Goal: Task Accomplishment & Management: Use online tool/utility

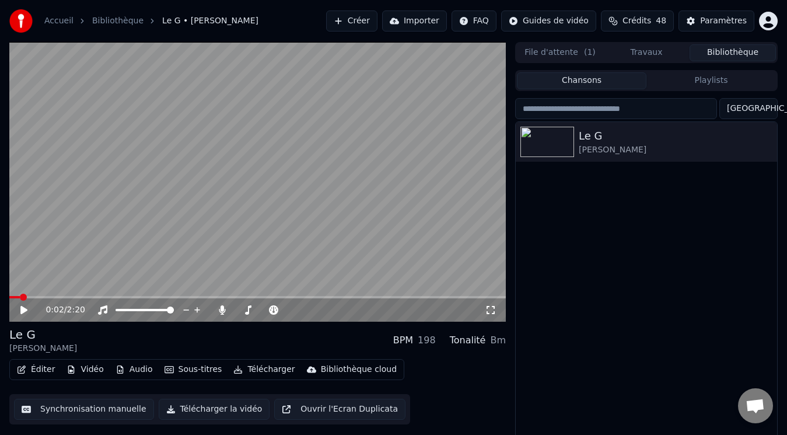
click at [105, 244] on video at bounding box center [257, 181] width 497 height 279
click at [9, 295] on span at bounding box center [12, 296] width 7 height 7
click at [223, 306] on icon at bounding box center [222, 309] width 6 height 9
click at [223, 306] on icon at bounding box center [222, 309] width 12 height 9
click at [319, 310] on icon at bounding box center [317, 310] width 6 height 6
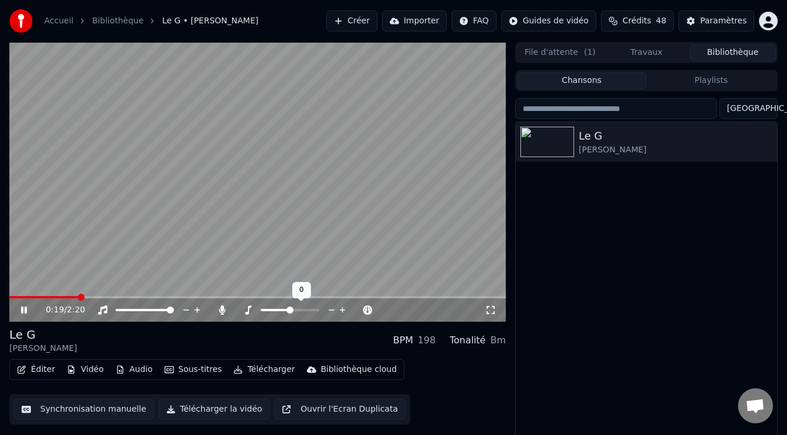
click at [290, 309] on span at bounding box center [289, 309] width 7 height 7
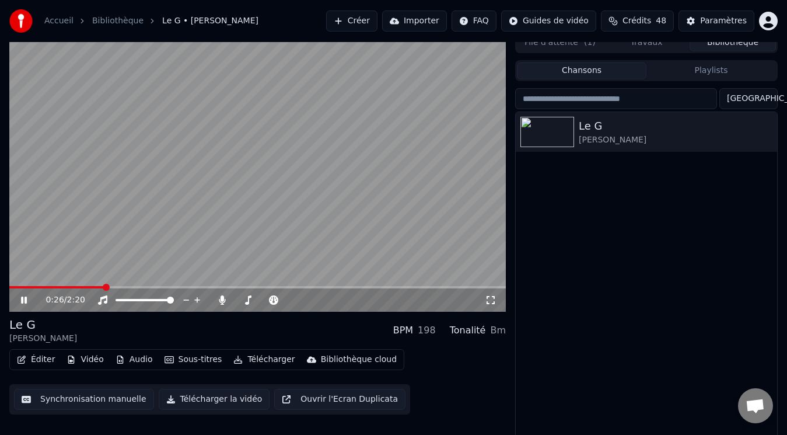
scroll to position [13, 0]
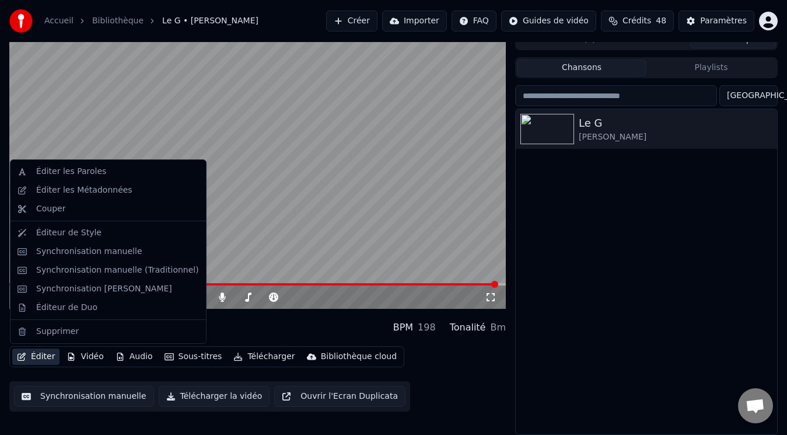
click at [44, 354] on button "Éditer" at bounding box center [35, 356] width 47 height 16
click at [96, 287] on div "Synchronisation [PERSON_NAME]" at bounding box center [104, 289] width 136 height 12
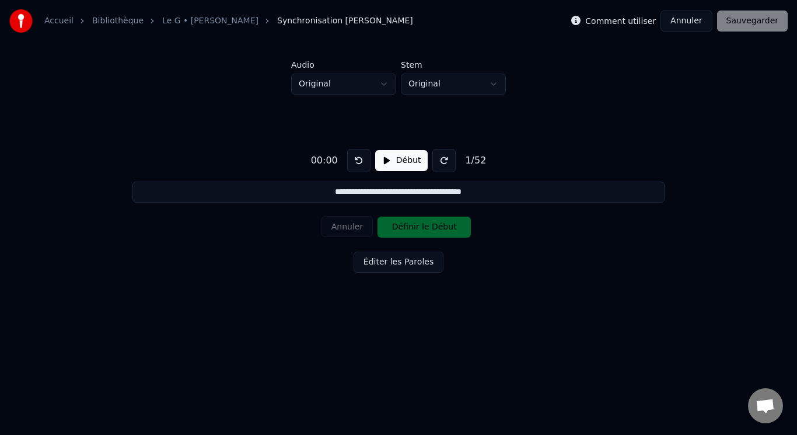
click at [382, 84] on html "**********" at bounding box center [398, 170] width 797 height 340
click at [490, 86] on html "**********" at bounding box center [398, 170] width 797 height 340
click at [195, 20] on link "Le G • [PERSON_NAME]" at bounding box center [210, 21] width 96 height 12
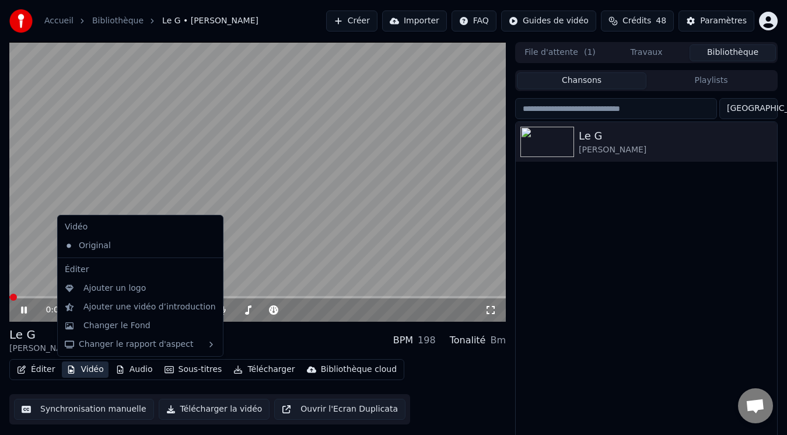
click at [89, 368] on button "Vidéo" at bounding box center [85, 369] width 46 height 16
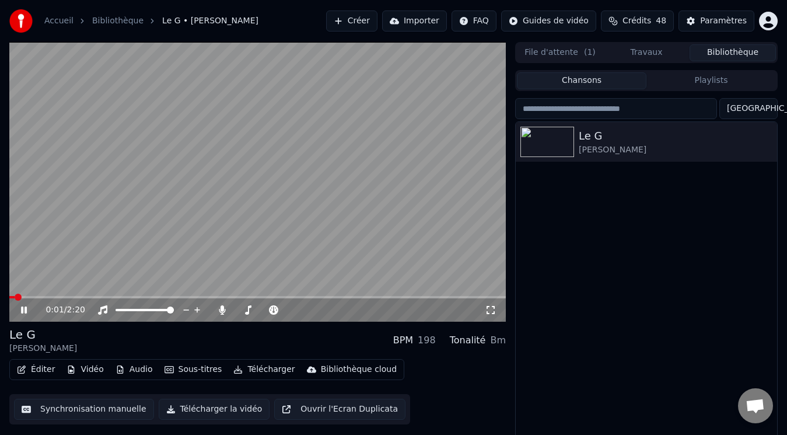
click at [27, 257] on video at bounding box center [257, 181] width 497 height 279
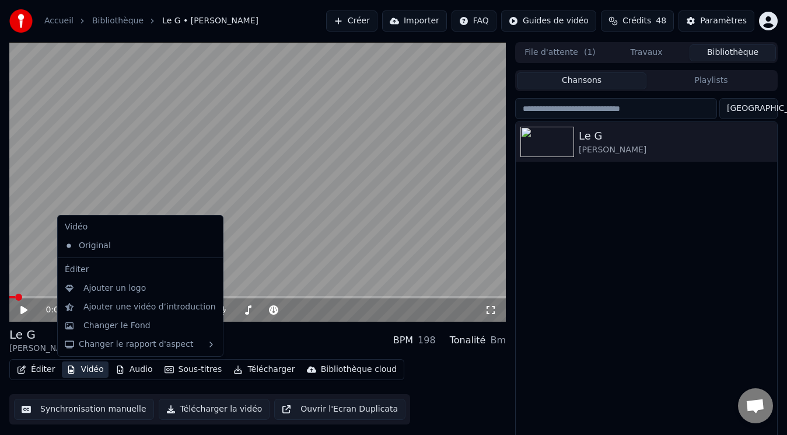
click at [92, 368] on button "Vidéo" at bounding box center [85, 369] width 46 height 16
click at [134, 283] on div "Ajouter un logo" at bounding box center [114, 288] width 62 height 12
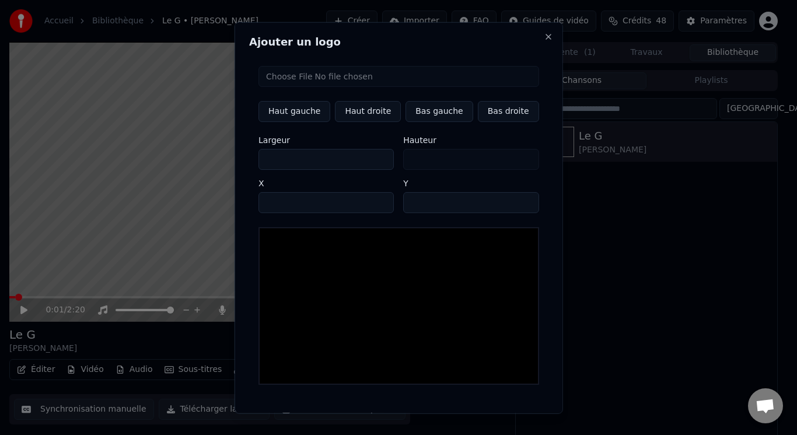
click at [364, 111] on button "Haut droite" at bounding box center [368, 110] width 66 height 21
type input "****"
click at [385, 74] on input "file" at bounding box center [398, 75] width 281 height 21
type input "**********"
drag, startPoint x: 390, startPoint y: 33, endPoint x: 443, endPoint y: 135, distance: 115.1
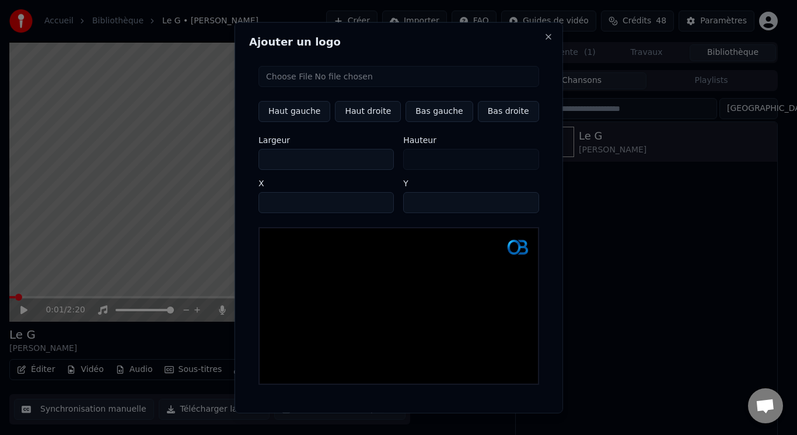
click at [459, 55] on div "Ajouter un logo Haut gauche Haut droite Bas gauche Bas droite Largeur *** Haute…" at bounding box center [399, 218] width 328 height 392
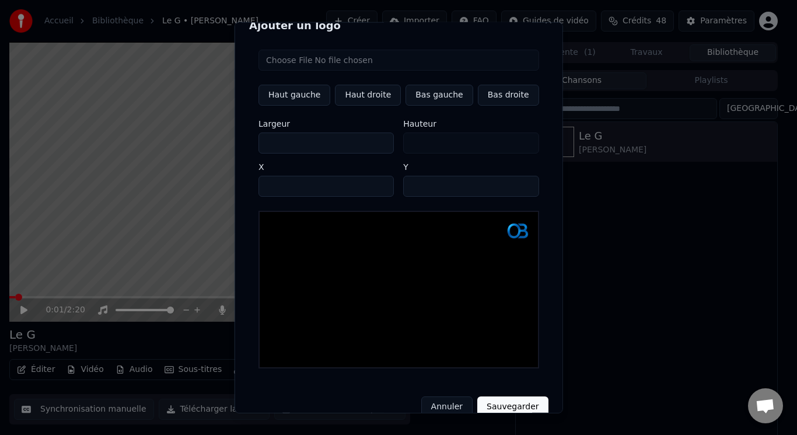
scroll to position [24, 0]
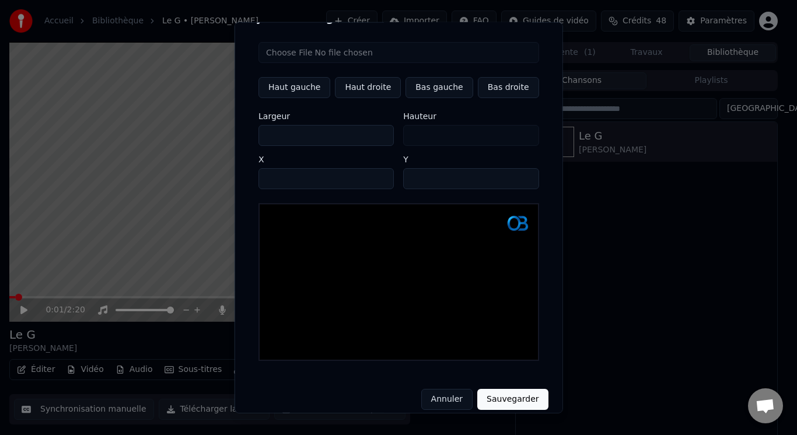
click at [494, 392] on button "Sauvegarder" at bounding box center [512, 399] width 71 height 21
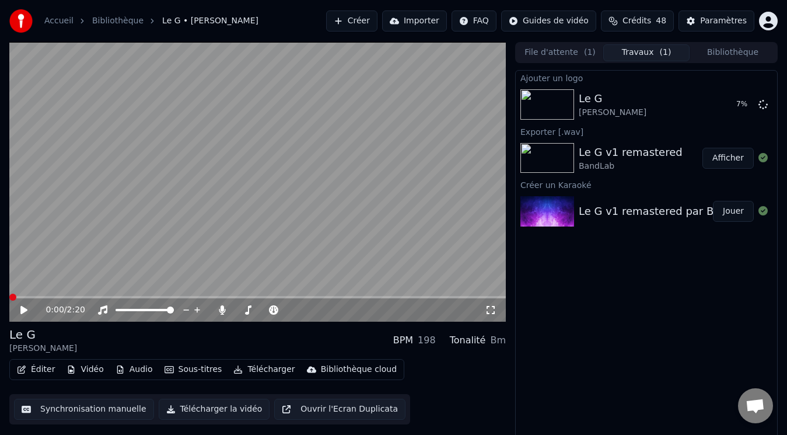
click at [9, 299] on span at bounding box center [12, 296] width 7 height 7
click at [22, 310] on icon at bounding box center [23, 310] width 7 height 8
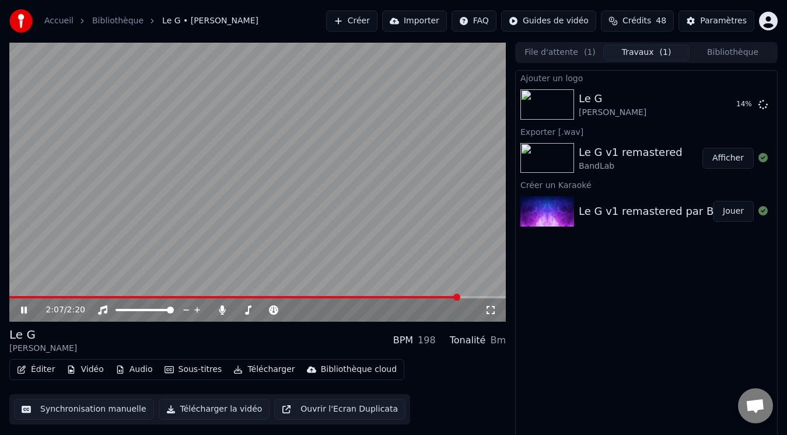
click at [460, 296] on span at bounding box center [257, 297] width 497 height 2
click at [478, 296] on span at bounding box center [257, 297] width 497 height 2
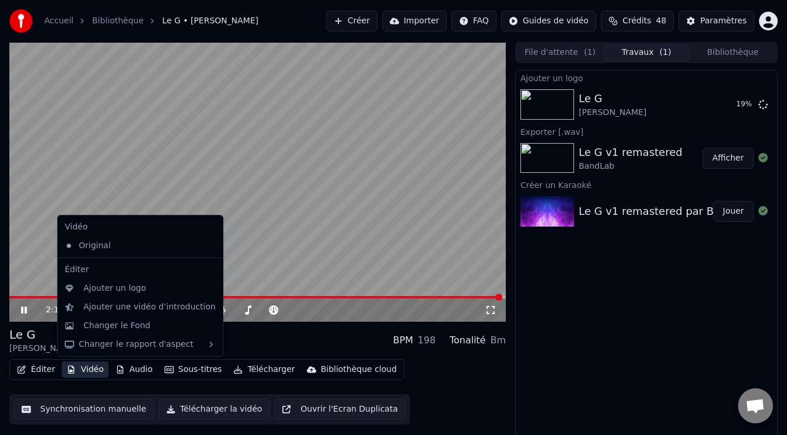
click at [84, 368] on button "Vidéo" at bounding box center [85, 369] width 46 height 16
click at [124, 311] on div "Ajouter une vidéo d’introduction" at bounding box center [149, 307] width 132 height 12
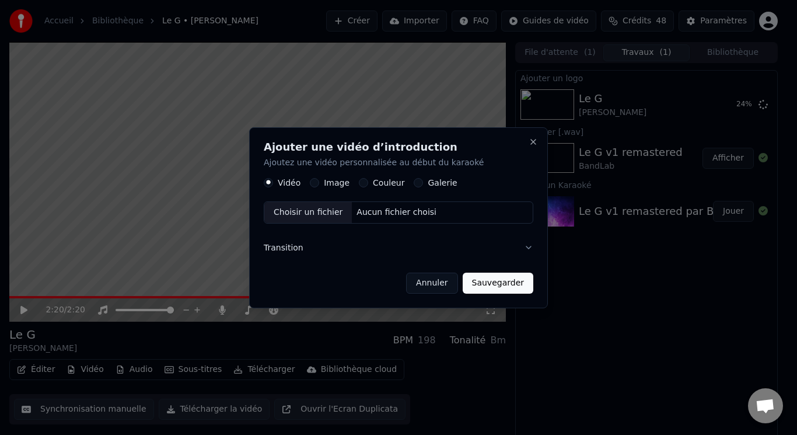
click at [414, 178] on div "Galerie" at bounding box center [435, 182] width 43 height 9
click at [414, 186] on button "Galerie" at bounding box center [418, 182] width 9 height 9
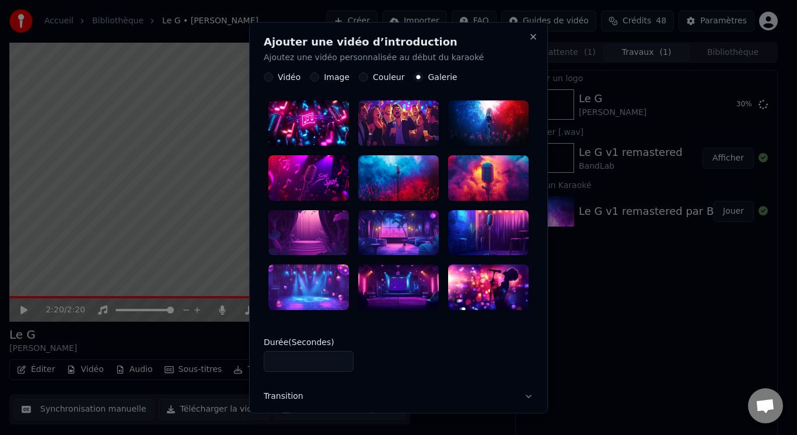
click at [316, 121] on div at bounding box center [308, 123] width 81 height 46
click at [516, 392] on button "Transition" at bounding box center [399, 396] width 270 height 30
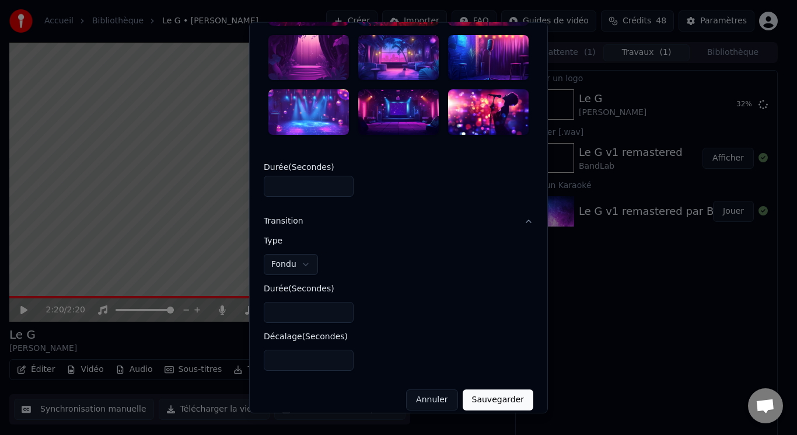
scroll to position [179, 0]
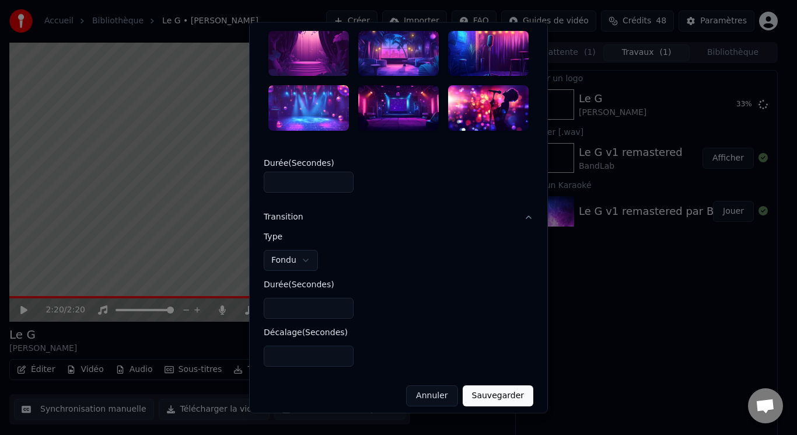
click at [493, 390] on button "Sauvegarder" at bounding box center [498, 395] width 71 height 21
click at [341, 303] on input "*" at bounding box center [309, 308] width 90 height 21
click at [338, 298] on input "*" at bounding box center [309, 308] width 90 height 21
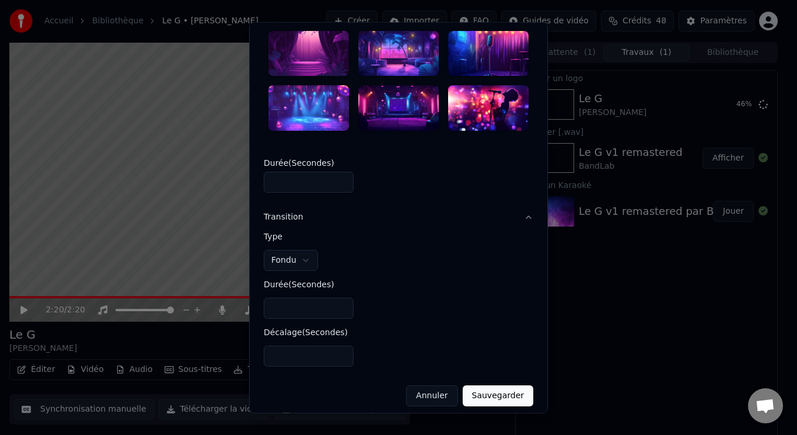
click at [338, 298] on input "*" at bounding box center [309, 308] width 90 height 21
click at [479, 393] on button "Sauvegarder" at bounding box center [498, 395] width 71 height 21
click at [340, 304] on input "*" at bounding box center [309, 308] width 90 height 21
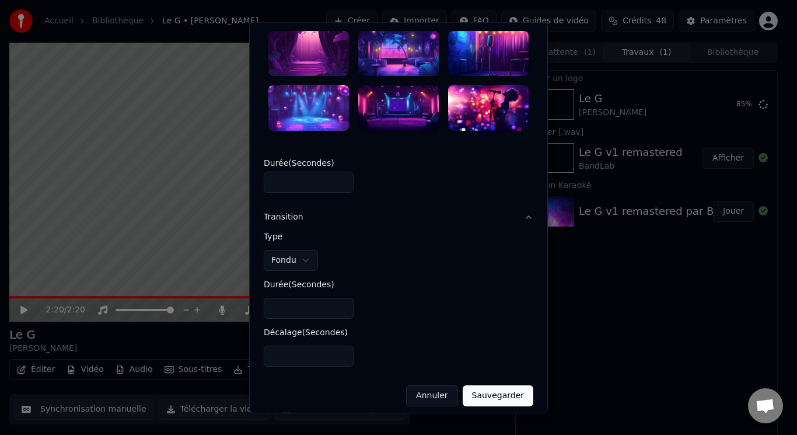
click at [340, 304] on input "*" at bounding box center [309, 308] width 90 height 21
type input "*"
click at [340, 304] on input "*" at bounding box center [309, 308] width 90 height 21
click at [338, 348] on input "**" at bounding box center [309, 355] width 90 height 21
click at [338, 345] on input "*" at bounding box center [309, 355] width 90 height 21
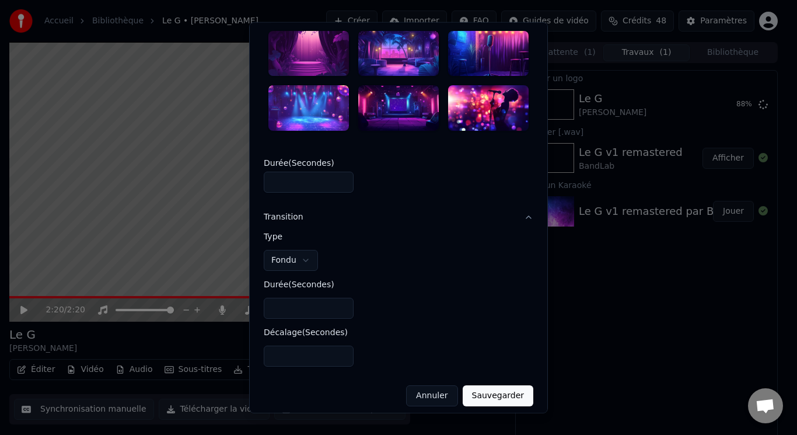
click at [338, 345] on input "*" at bounding box center [309, 355] width 90 height 21
click at [481, 391] on button "Sauvegarder" at bounding box center [498, 395] width 71 height 21
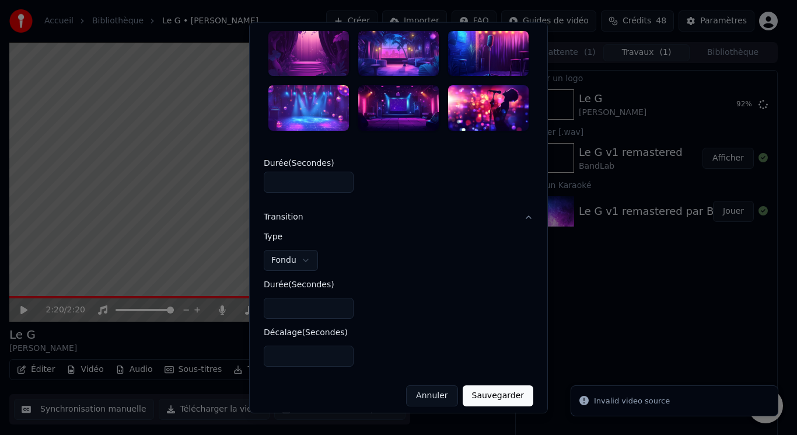
click at [341, 348] on input "*" at bounding box center [309, 355] width 90 height 21
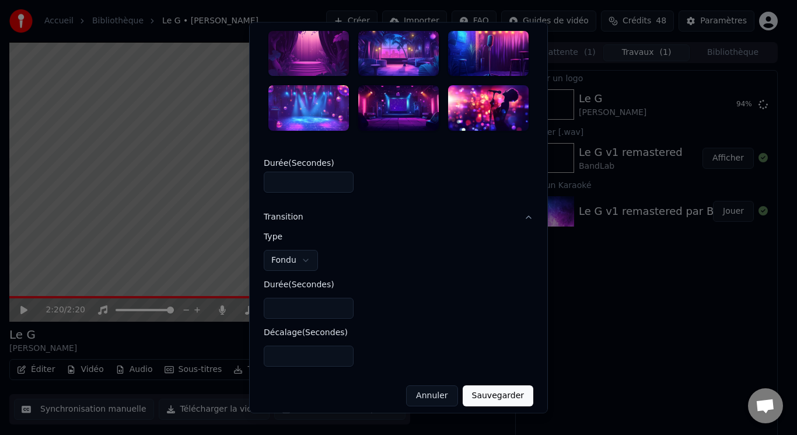
click at [333, 351] on input "*" at bounding box center [309, 355] width 90 height 21
click at [335, 353] on input "*" at bounding box center [309, 355] width 90 height 21
click at [338, 353] on input "*" at bounding box center [309, 355] width 90 height 21
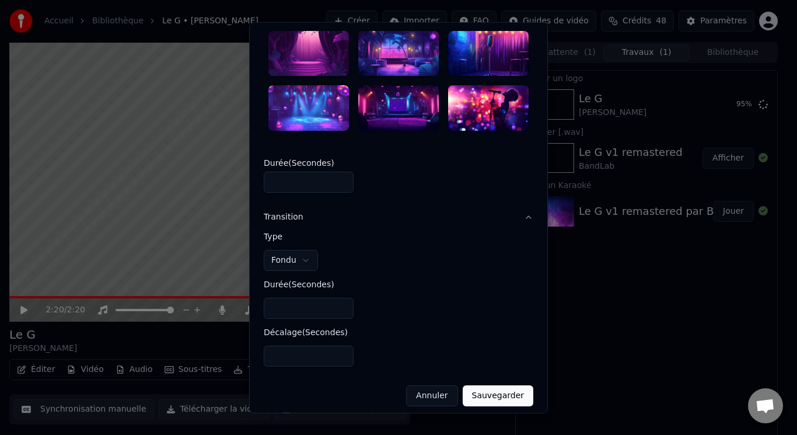
click at [338, 353] on input "*" at bounding box center [309, 355] width 90 height 21
type input "*"
click at [338, 353] on input "*" at bounding box center [309, 355] width 90 height 21
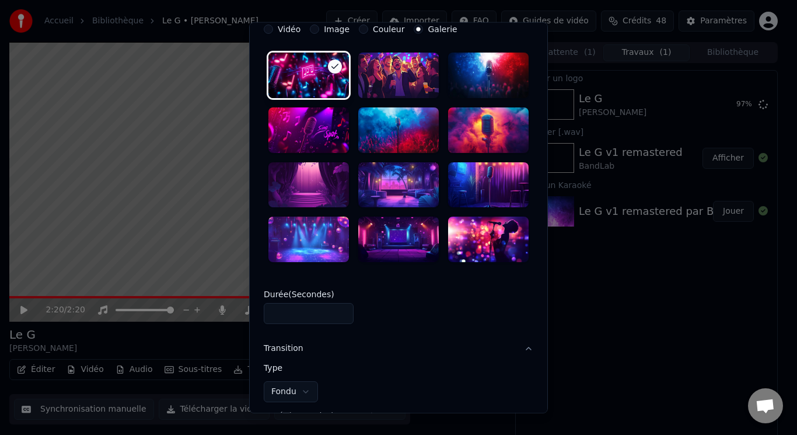
scroll to position [0, 0]
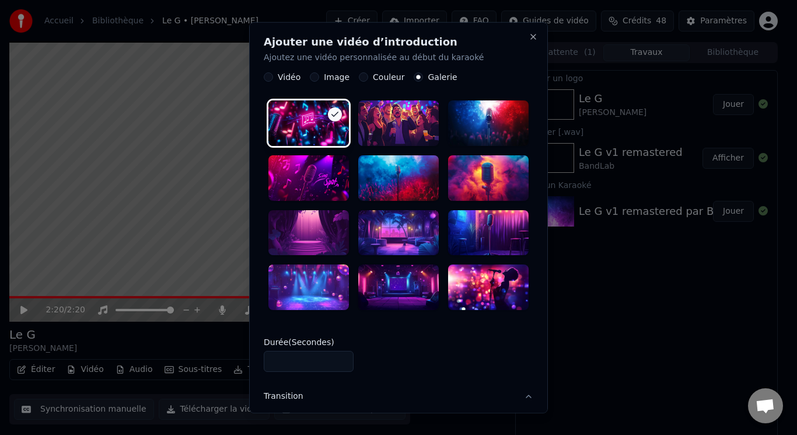
click at [281, 76] on label "Vidéo" at bounding box center [289, 77] width 23 height 8
click at [273, 76] on button "Vidéo" at bounding box center [268, 76] width 9 height 9
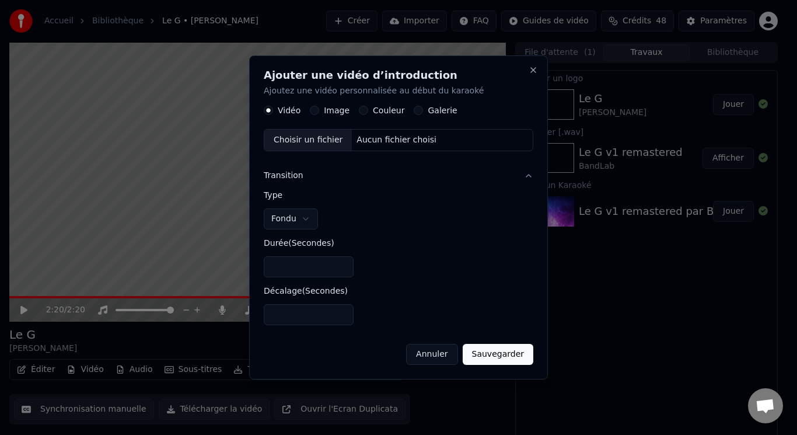
click at [321, 138] on div "Choisir un fichier" at bounding box center [308, 140] width 88 height 21
